Goal: Task Accomplishment & Management: Use online tool/utility

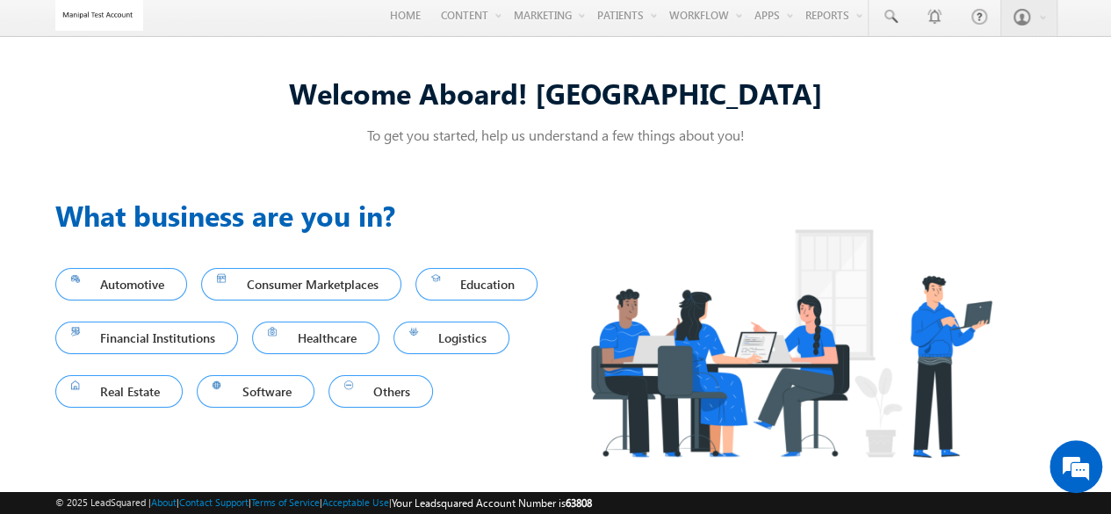
scroll to position [5, 0]
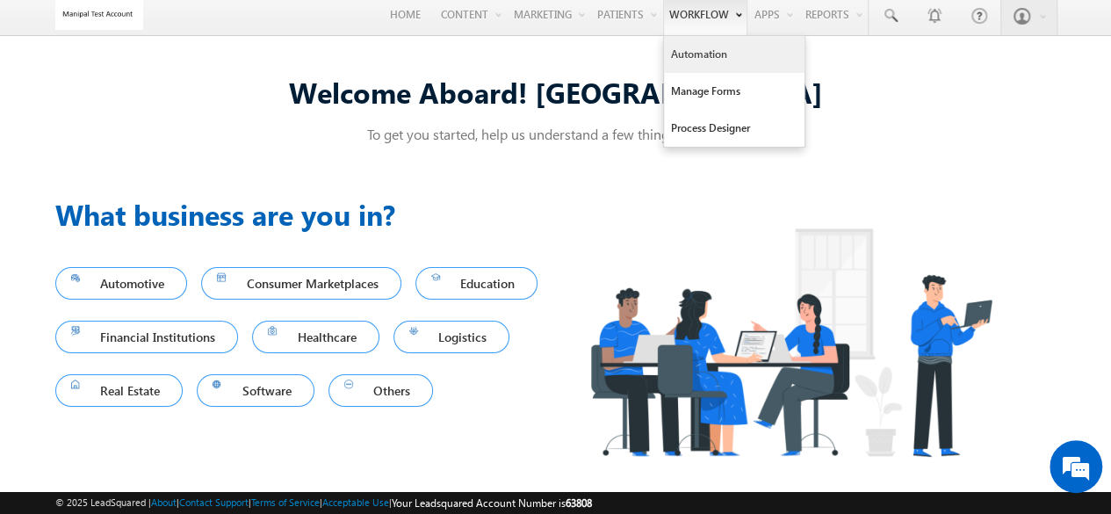
click at [706, 53] on link "Automation" at bounding box center [734, 54] width 141 height 37
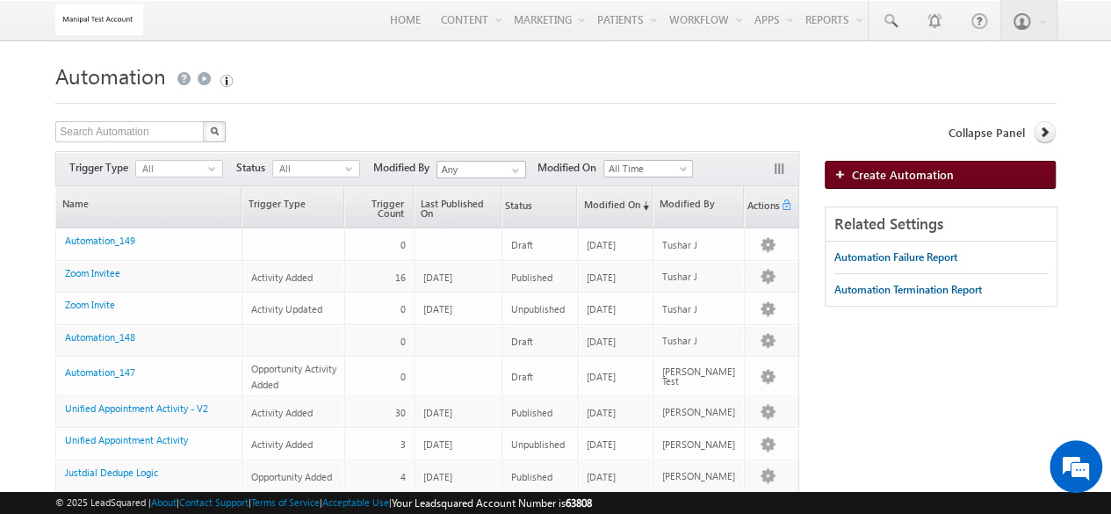
click at [859, 162] on link "Create Automation" at bounding box center [940, 175] width 231 height 28
